Goal: Task Accomplishment & Management: Manage account settings

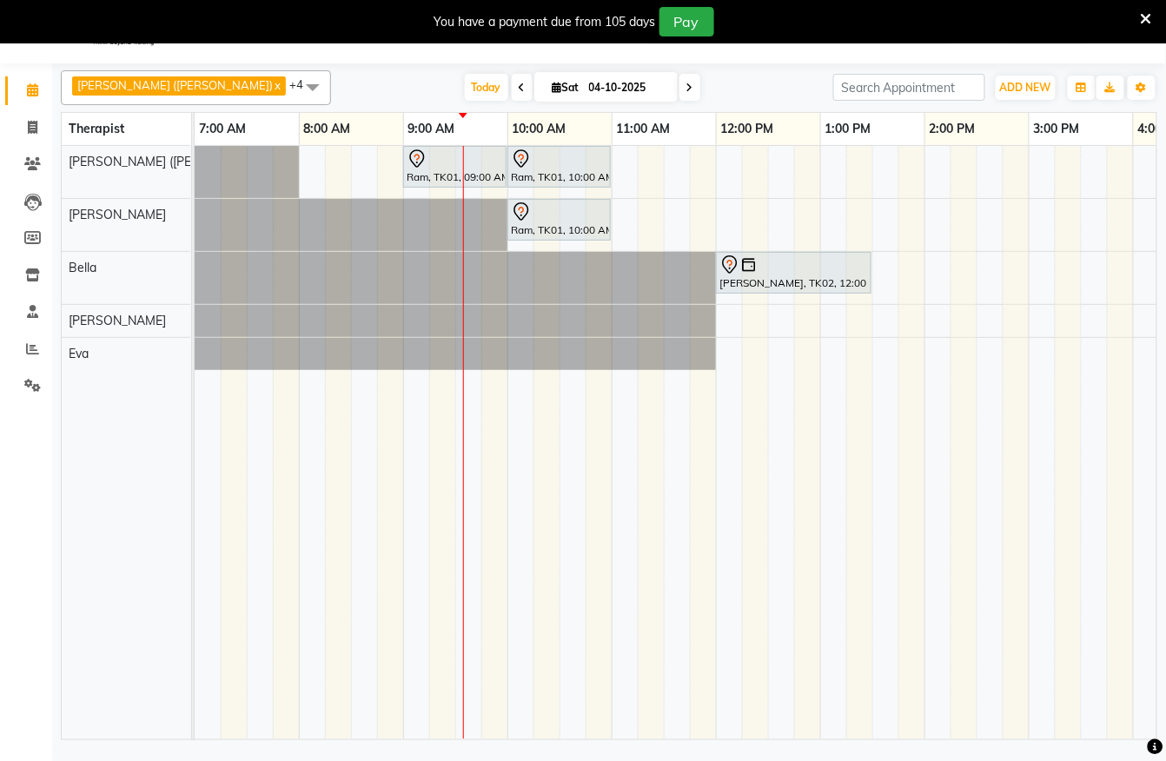
scroll to position [0, 156]
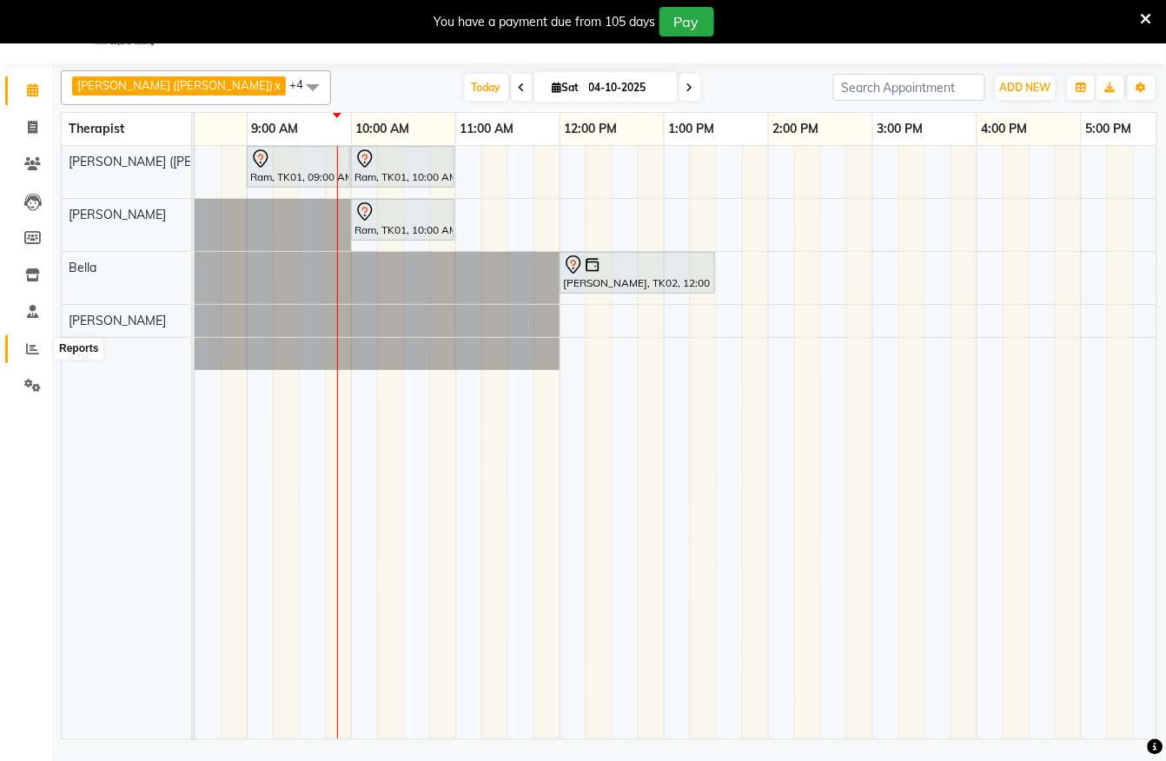
click at [18, 356] on span at bounding box center [32, 350] width 30 height 20
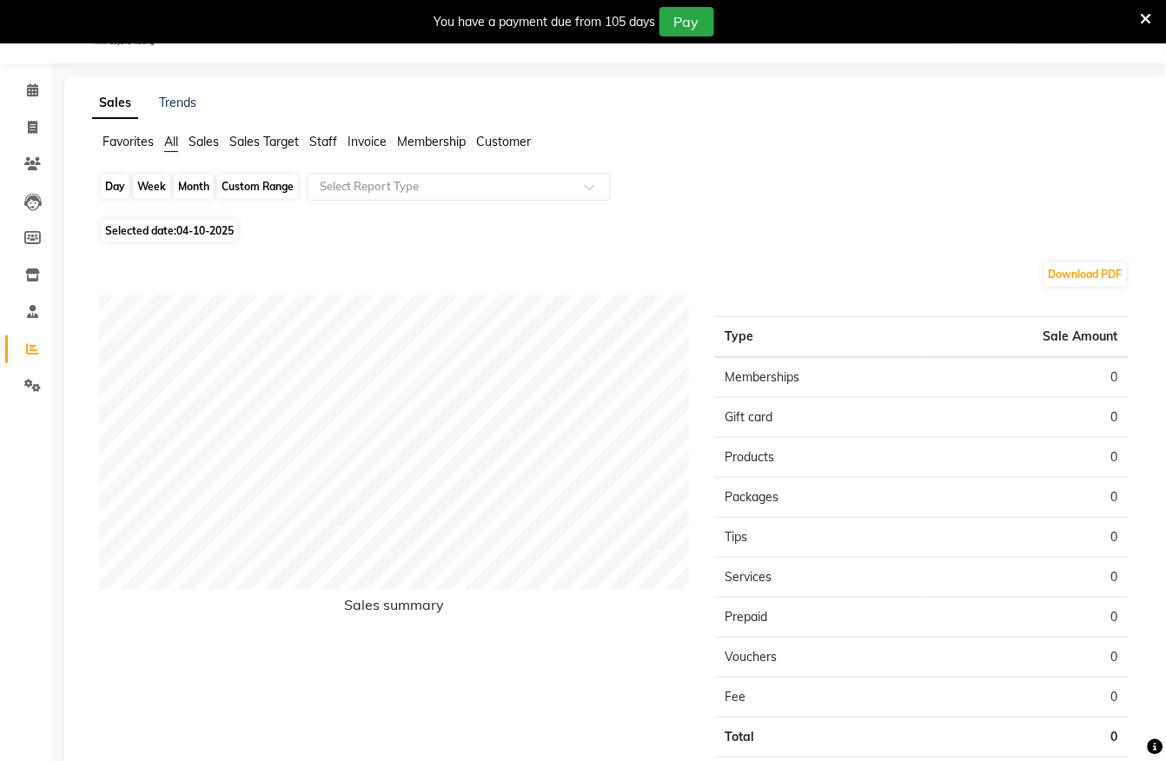
click at [112, 192] on div "Day" at bounding box center [115, 187] width 29 height 24
select select "10"
select select "2025"
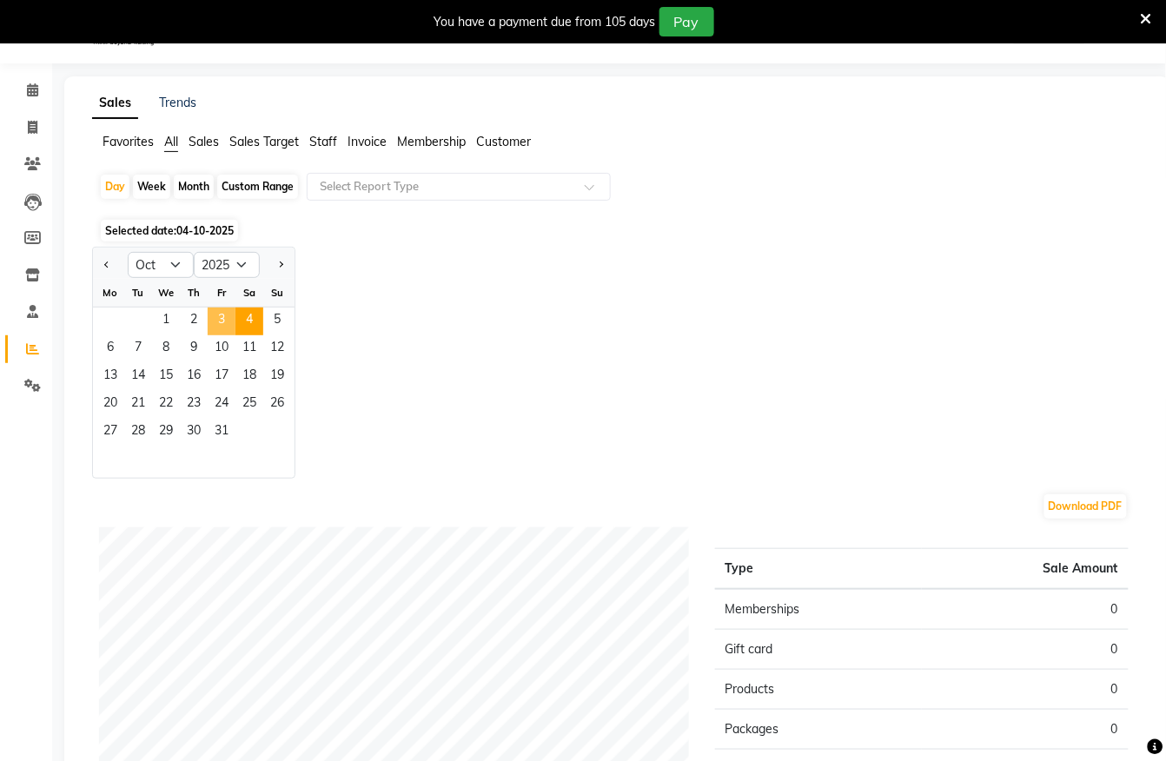
click at [224, 322] on span "3" at bounding box center [222, 322] width 28 height 28
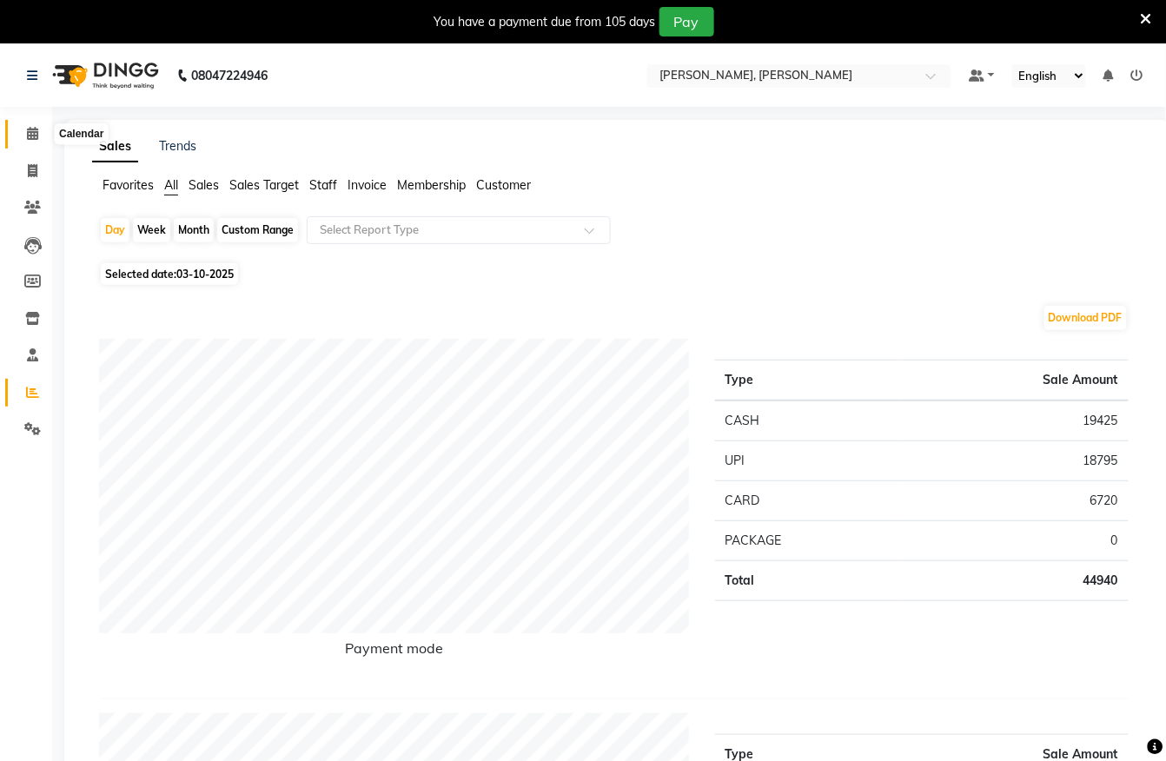
click at [31, 127] on icon at bounding box center [32, 133] width 11 height 13
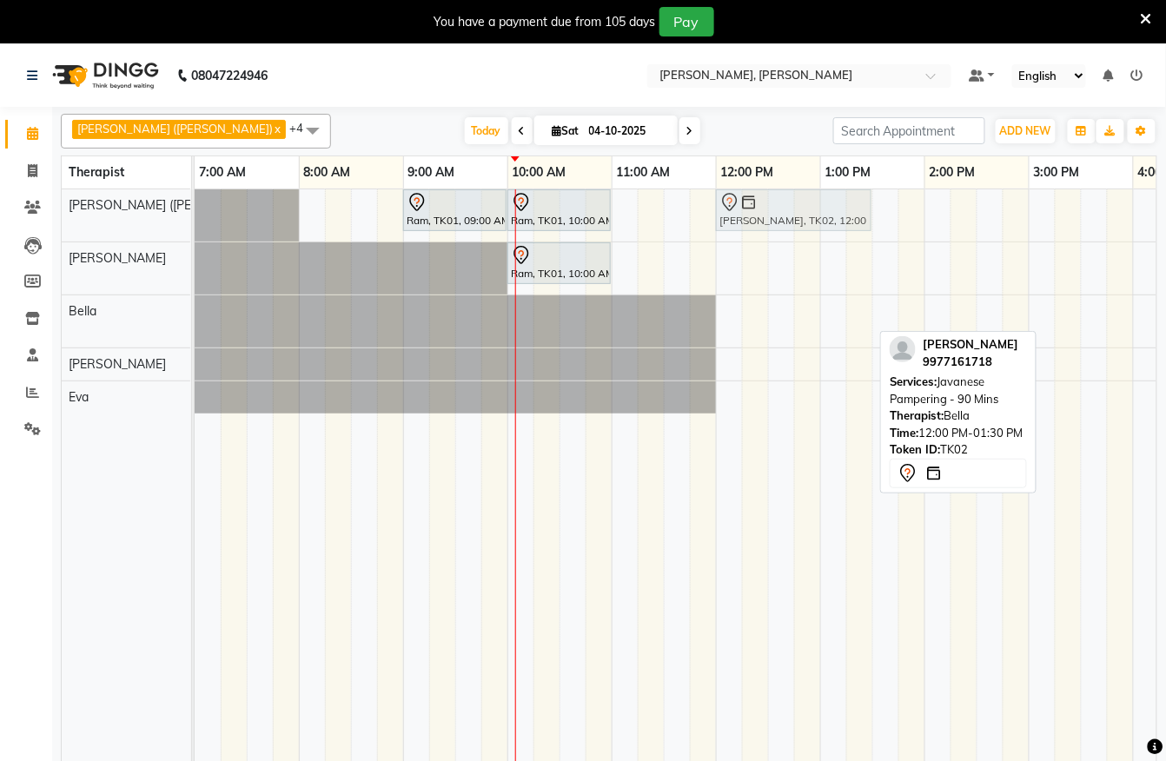
drag, startPoint x: 776, startPoint y: 315, endPoint x: 775, endPoint y: 199, distance: 115.6
click at [777, 205] on tbody "Ram, TK01, 09:00 AM-10:00 AM, Swedish De-Stress - 60 Mins Ram, TK01, 10:00 AM-1…" at bounding box center [1029, 301] width 1669 height 224
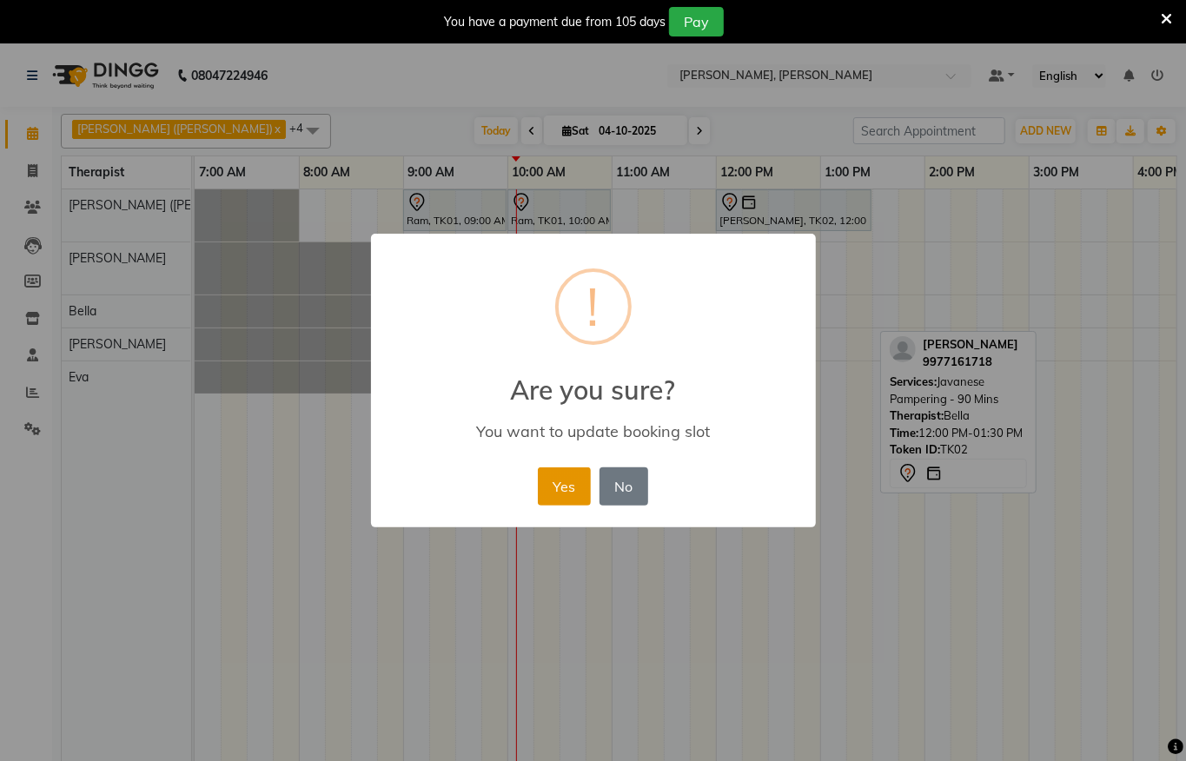
click at [582, 497] on button "Yes" at bounding box center [564, 487] width 53 height 38
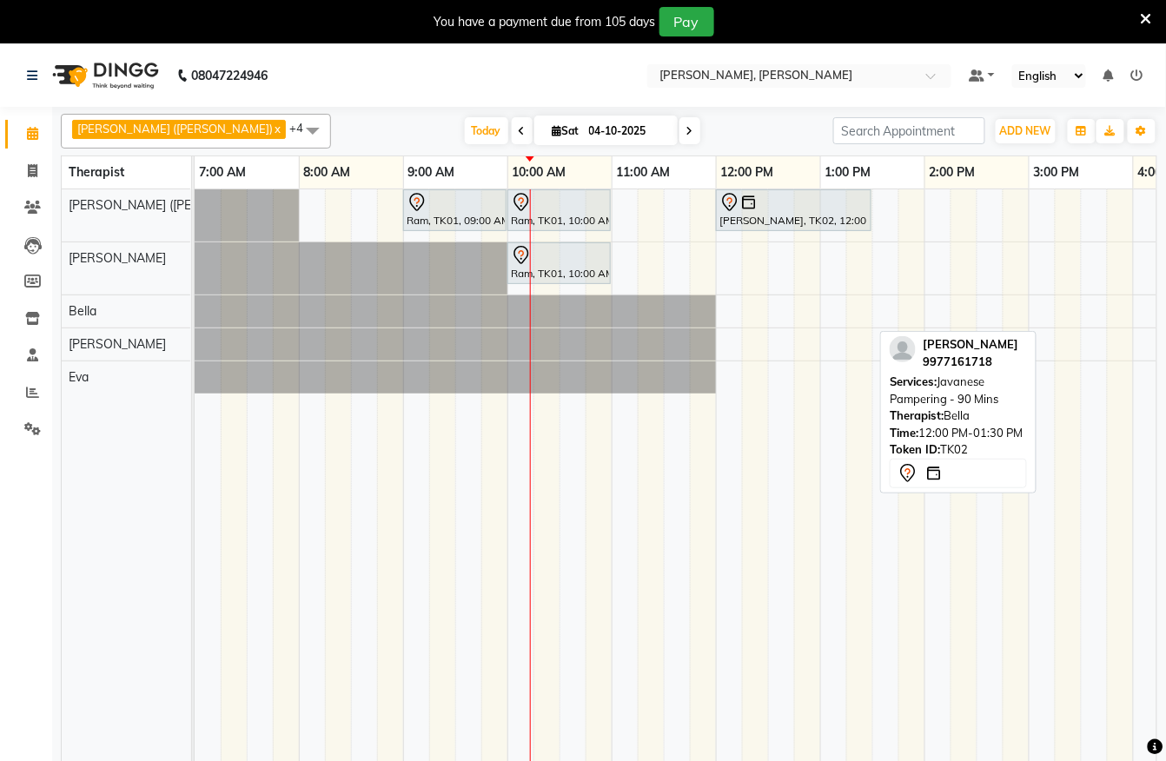
scroll to position [43, 0]
